Goal: Transaction & Acquisition: Download file/media

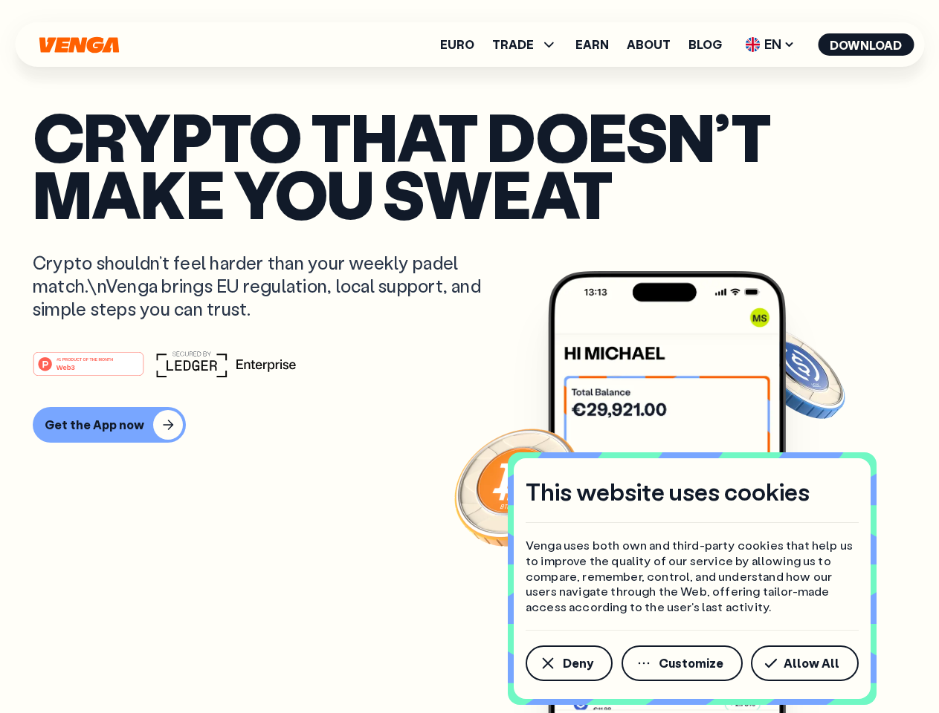
click at [469, 357] on div "#1 PRODUCT OF THE MONTH Web3" at bounding box center [469, 364] width 873 height 27
click at [568, 664] on span "Deny" at bounding box center [578, 664] width 30 height 12
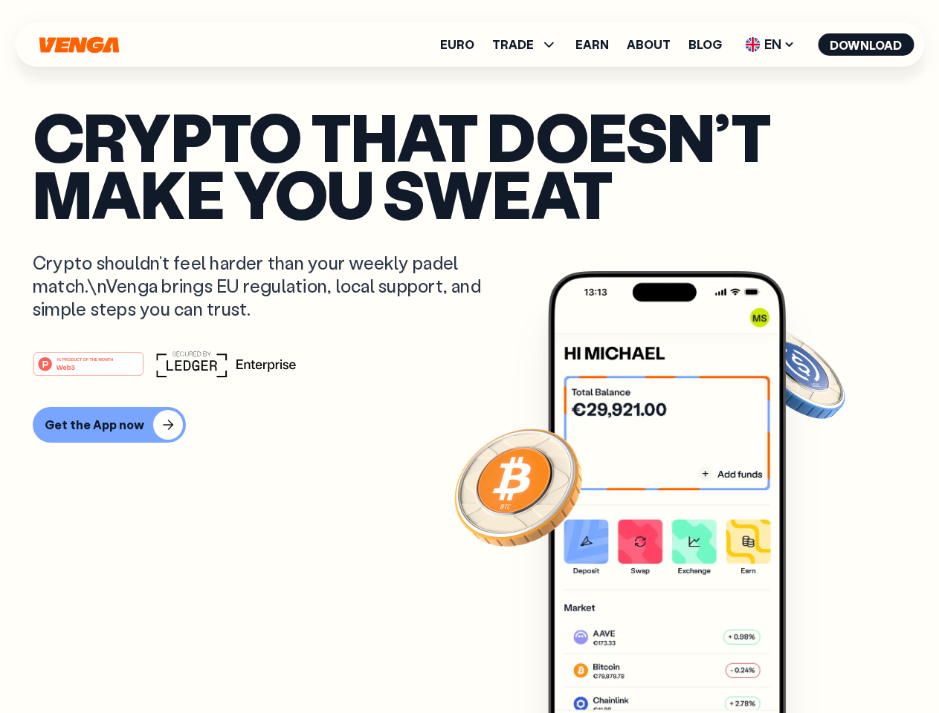
click at [683, 664] on img at bounding box center [667, 520] width 238 height 498
click at [807, 664] on article "Crypto that doesn’t make you sweat Crypto shouldn’t feel harder than your weekl…" at bounding box center [469, 386] width 873 height 557
click at [529, 45] on span "TRADE" at bounding box center [513, 45] width 42 height 12
click at [770, 45] on span "EN" at bounding box center [769, 45] width 60 height 24
click at [866, 45] on button "Download" at bounding box center [865, 44] width 96 height 22
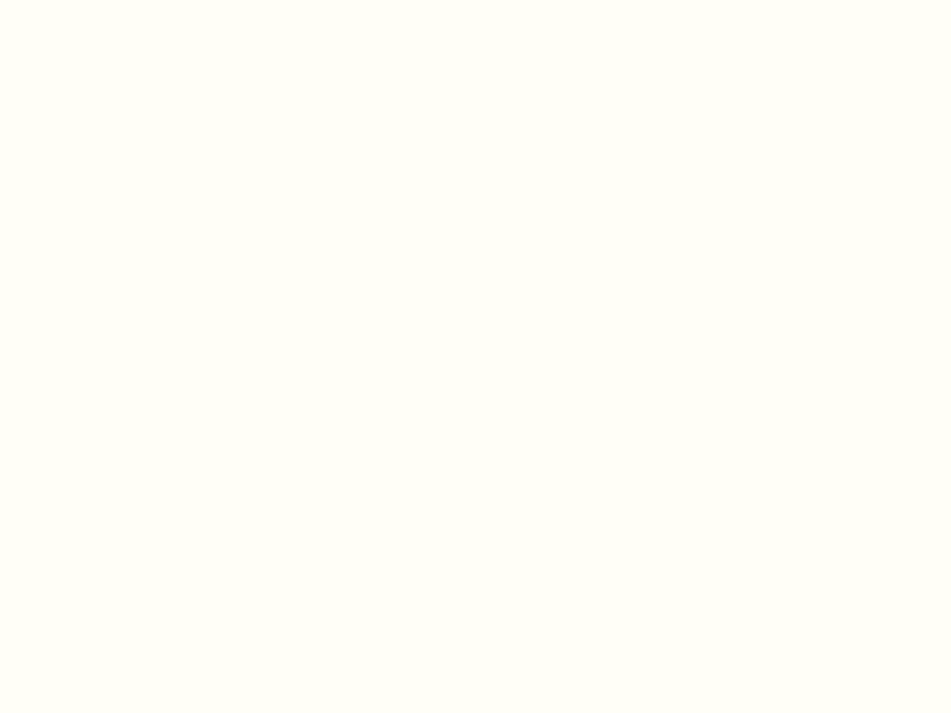
click at [469, 0] on html "This website uses cookies Venga uses both own and third-party cookies that help…" at bounding box center [475, 0] width 951 height 0
click at [107, 0] on html "This website uses cookies Venga uses both own and third-party cookies that help…" at bounding box center [475, 0] width 951 height 0
click at [91, 0] on html "This website uses cookies Venga uses both own and third-party cookies that help…" at bounding box center [475, 0] width 951 height 0
